Goal: Check status: Check status

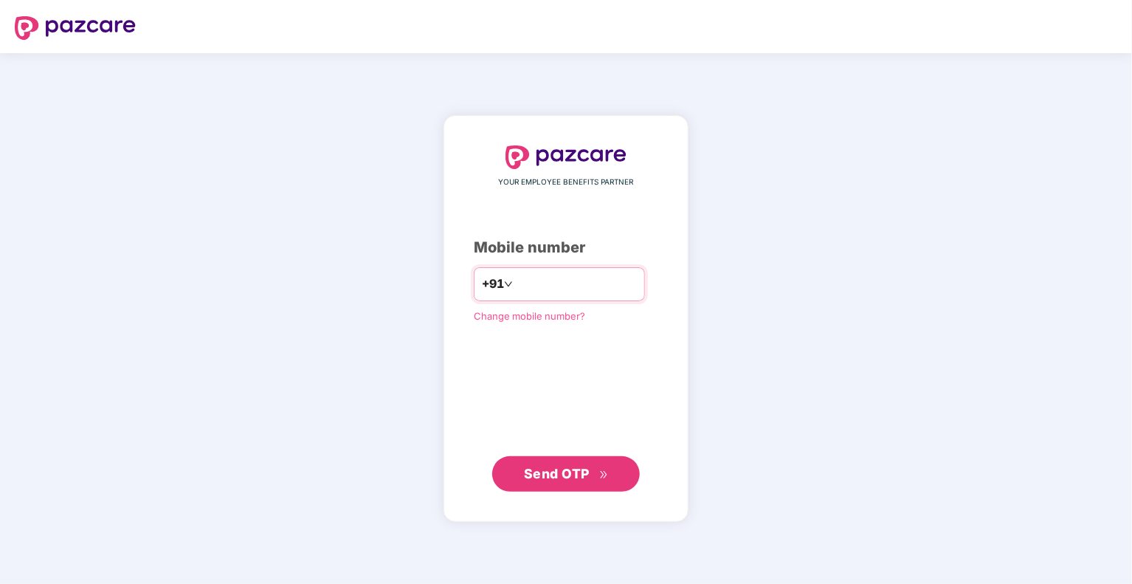
type input "**********"
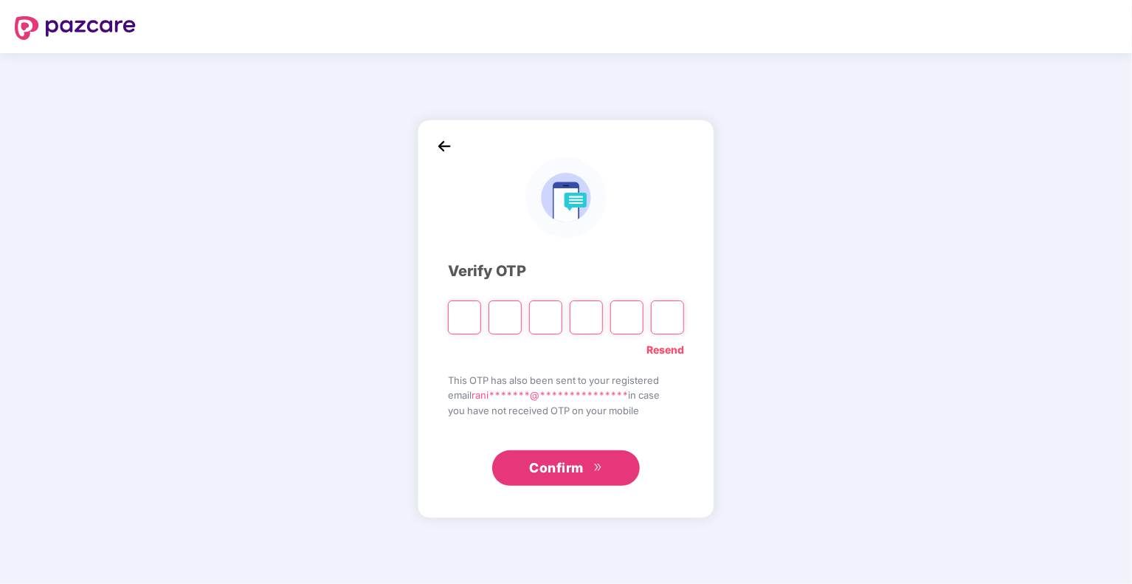
type input "*"
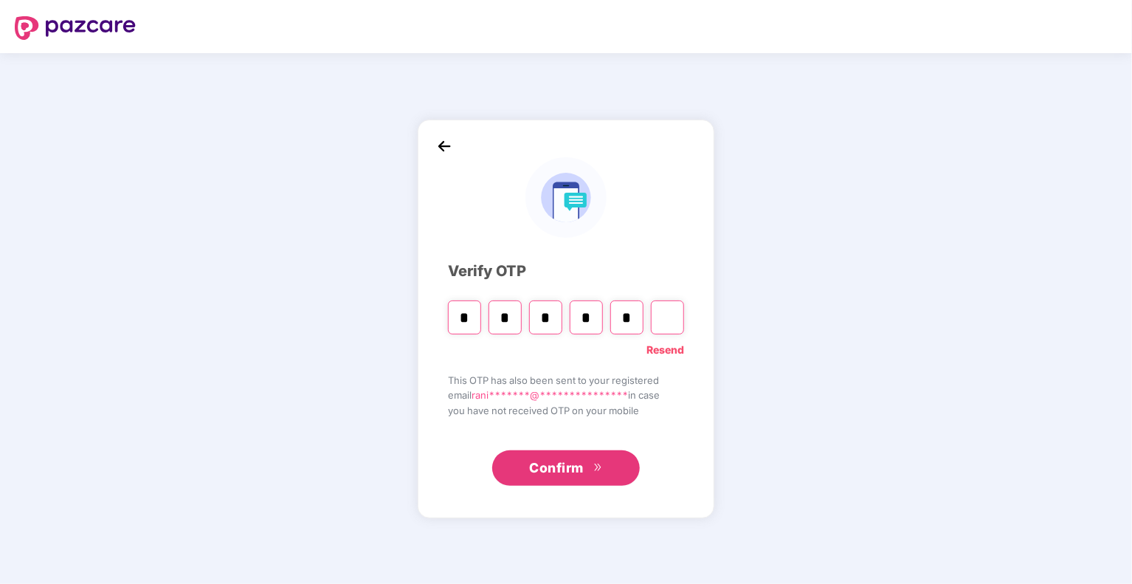
type input "*"
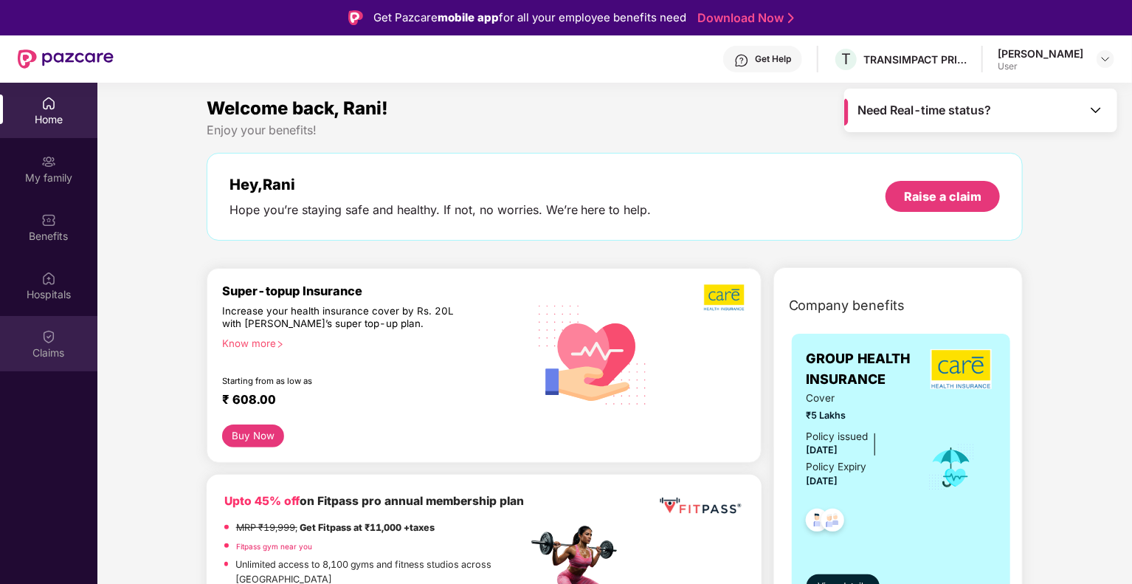
click at [32, 341] on div "Claims" at bounding box center [48, 343] width 97 height 55
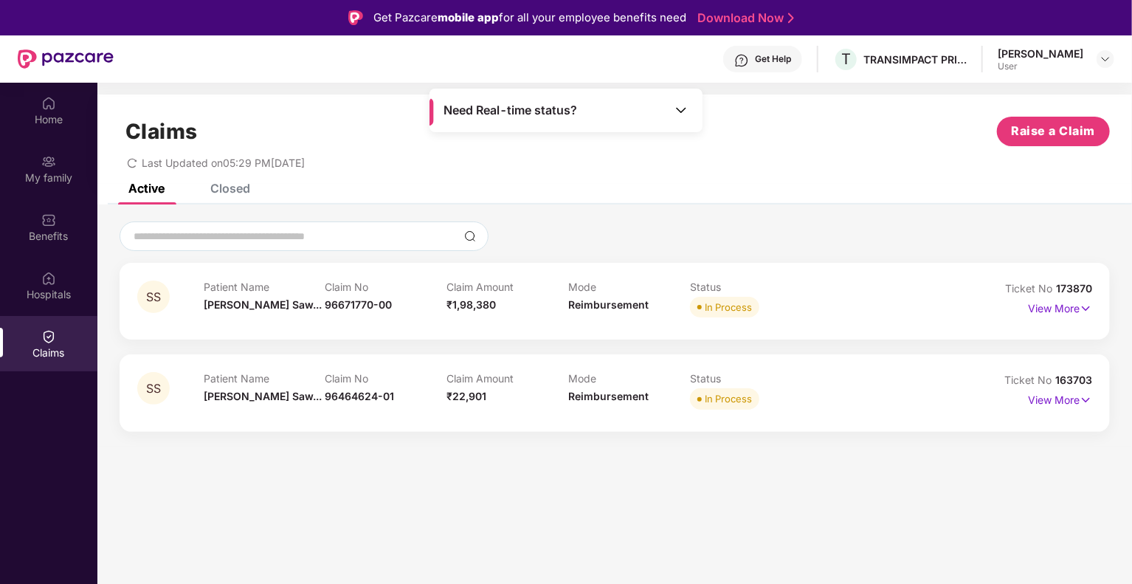
click at [236, 191] on div "Closed" at bounding box center [230, 188] width 40 height 15
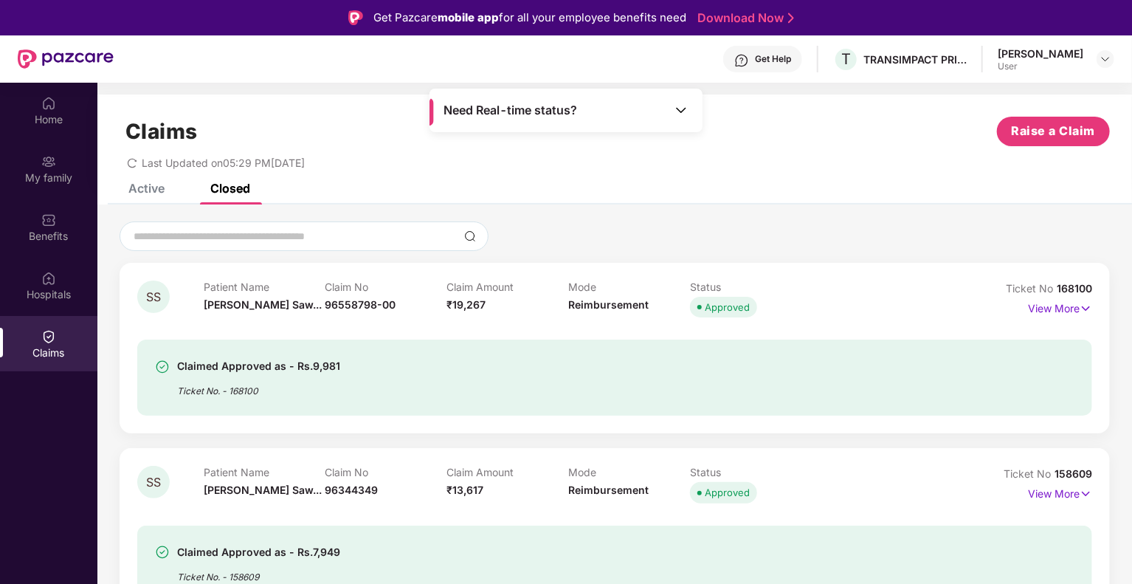
click at [151, 187] on div "Active" at bounding box center [146, 188] width 36 height 15
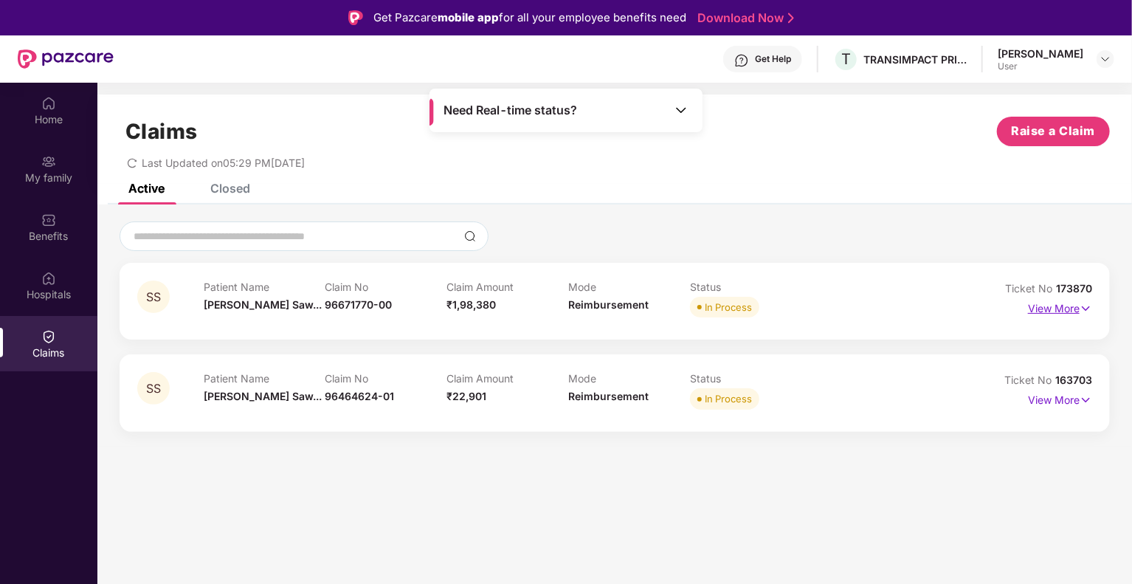
click at [1086, 307] on img at bounding box center [1086, 308] width 13 height 16
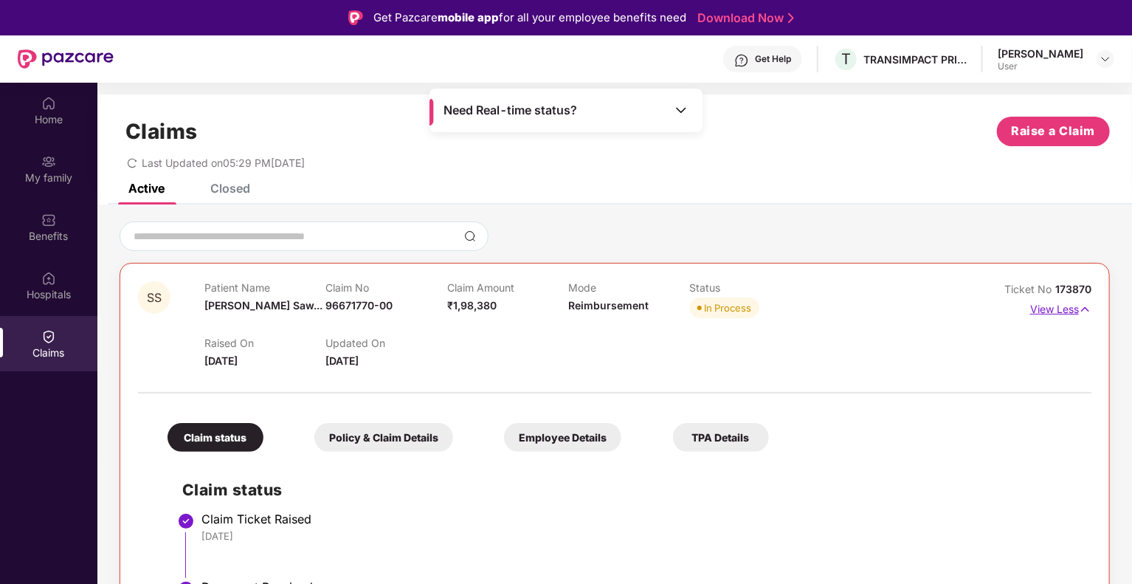
click at [1086, 308] on img at bounding box center [1085, 309] width 13 height 16
